Goal: Communication & Community: Connect with others

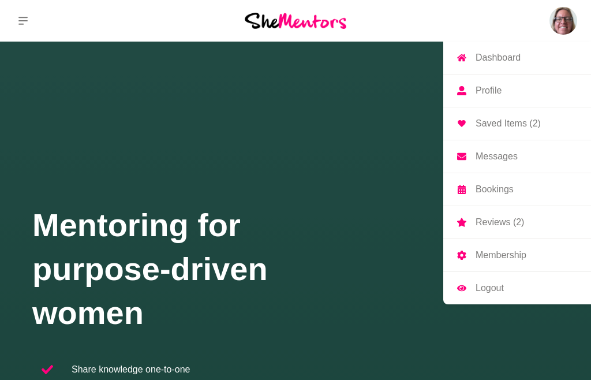
click at [567, 32] on img at bounding box center [563, 21] width 28 height 28
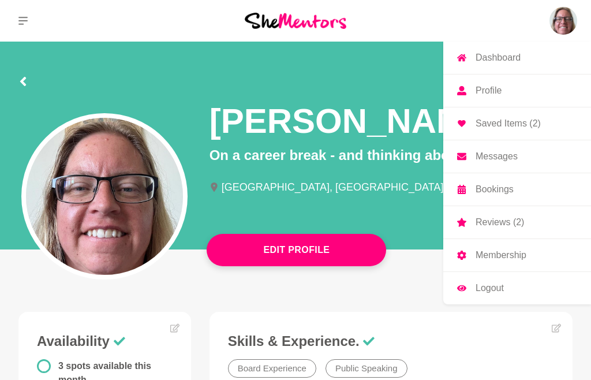
click at [498, 154] on p "Messages" at bounding box center [496, 156] width 42 height 9
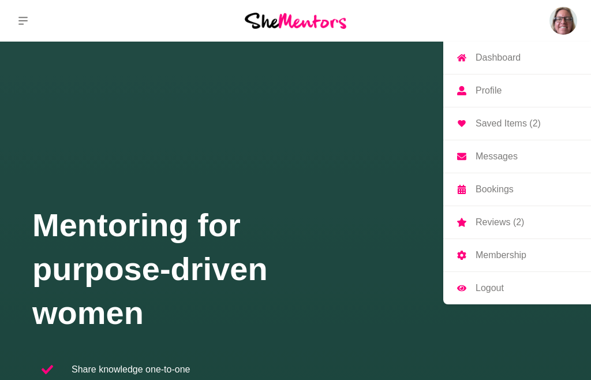
click at [561, 28] on img at bounding box center [563, 21] width 28 height 28
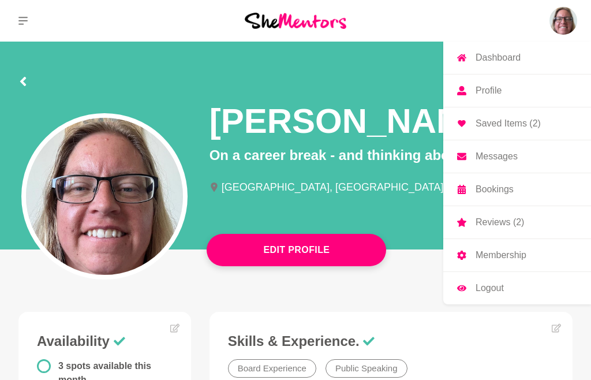
click at [486, 153] on p "Messages" at bounding box center [496, 156] width 42 height 9
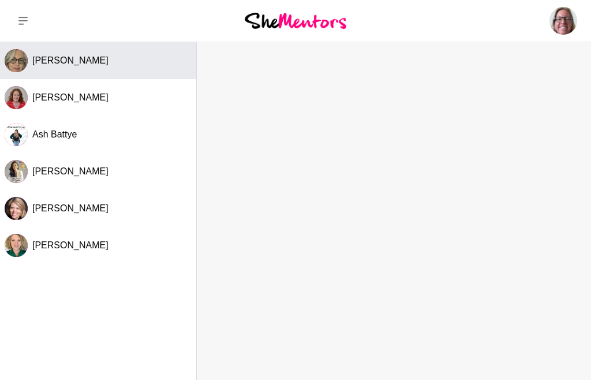
click at [54, 57] on span "[PERSON_NAME]" at bounding box center [70, 60] width 76 height 10
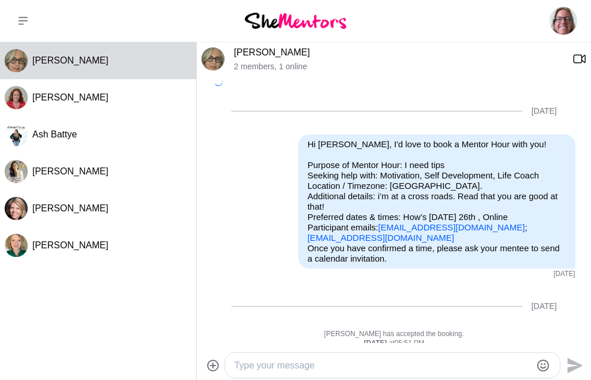
scroll to position [1267, 0]
